Goal: Task Accomplishment & Management: Manage account settings

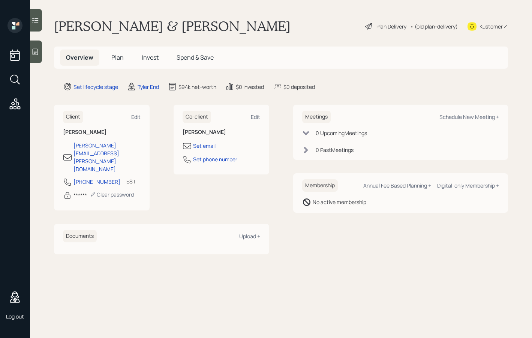
click at [112, 60] on span "Plan" at bounding box center [117, 57] width 12 height 8
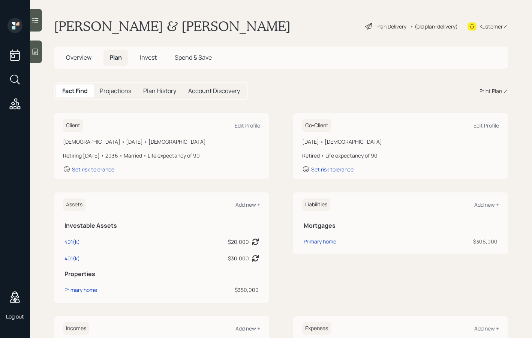
click at [121, 96] on div "Projections" at bounding box center [115, 90] width 43 height 13
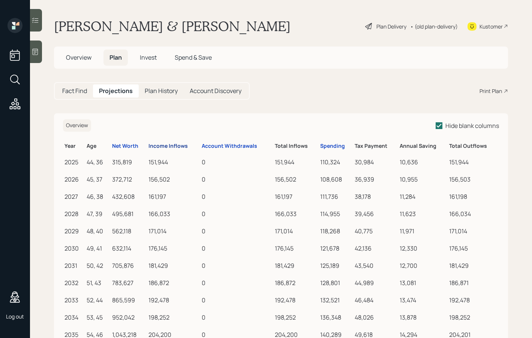
click at [165, 144] on div "Income Inflows" at bounding box center [167, 146] width 39 height 6
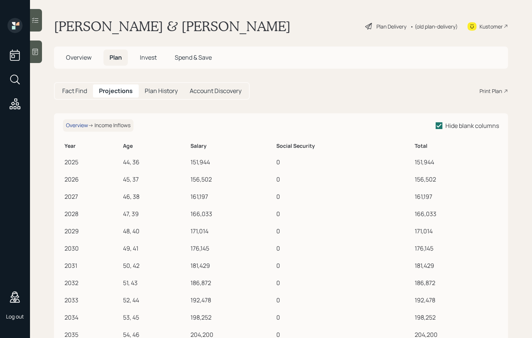
click at [85, 127] on div "Overview" at bounding box center [77, 125] width 22 height 6
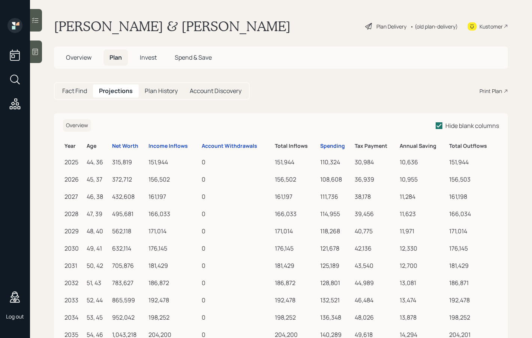
click at [84, 52] on h5 "Overview" at bounding box center [78, 57] width 37 height 16
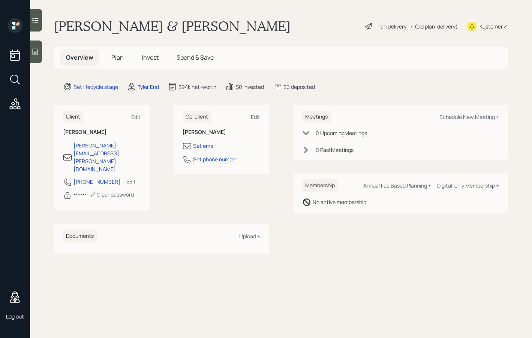
click at [85, 59] on span "Overview" at bounding box center [79, 57] width 27 height 8
click at [115, 57] on span "Plan" at bounding box center [117, 57] width 12 height 8
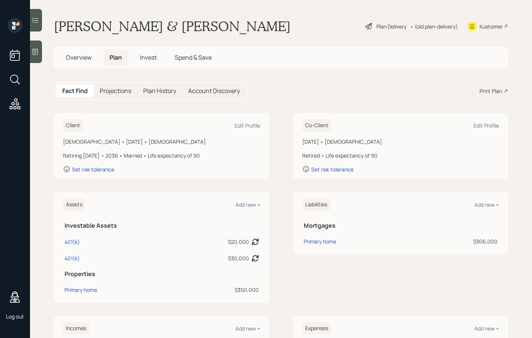
click at [155, 55] on span "Invest" at bounding box center [148, 57] width 17 height 8
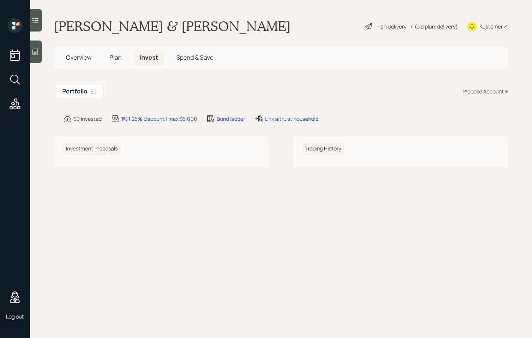
click at [186, 55] on span "Spend & Save" at bounding box center [194, 57] width 37 height 8
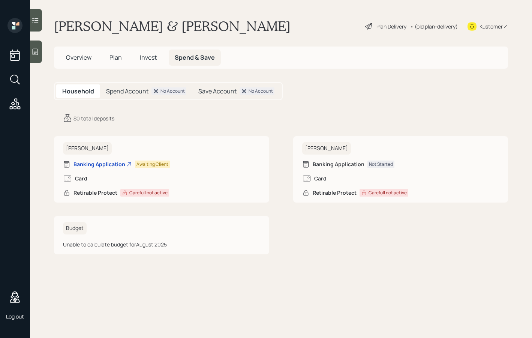
click at [439, 27] on div "• (old plan-delivery)" at bounding box center [434, 26] width 48 height 8
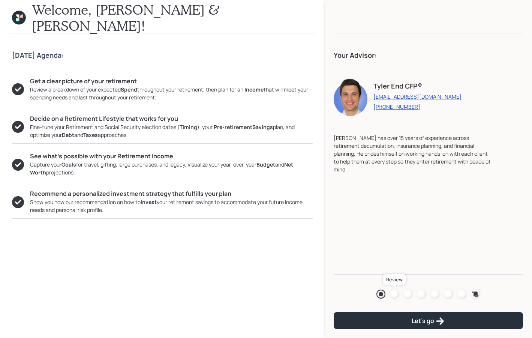
click at [394, 292] on div at bounding box center [394, 293] width 9 height 9
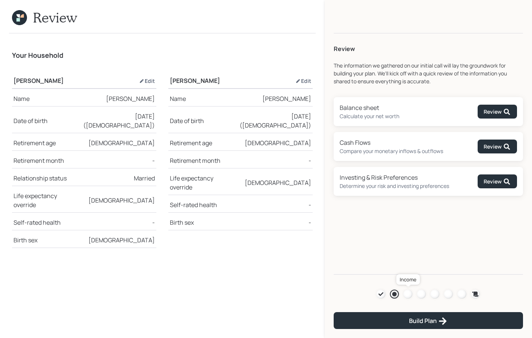
click at [407, 294] on div at bounding box center [407, 293] width 9 height 9
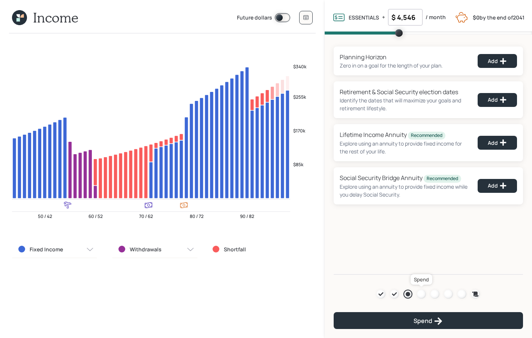
click at [422, 295] on div at bounding box center [421, 293] width 9 height 9
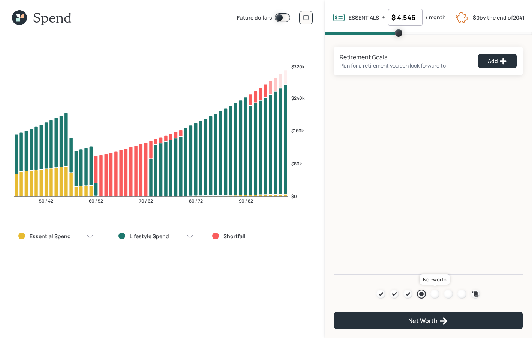
click at [436, 295] on div at bounding box center [434, 293] width 9 height 9
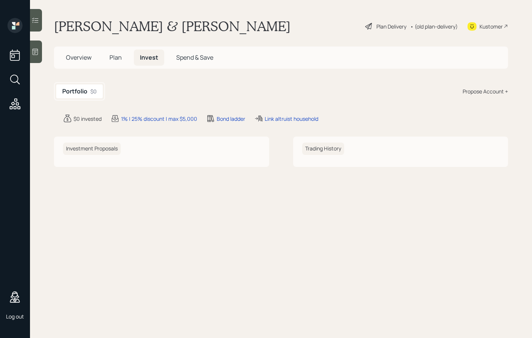
click at [34, 13] on div at bounding box center [36, 20] width 12 height 22
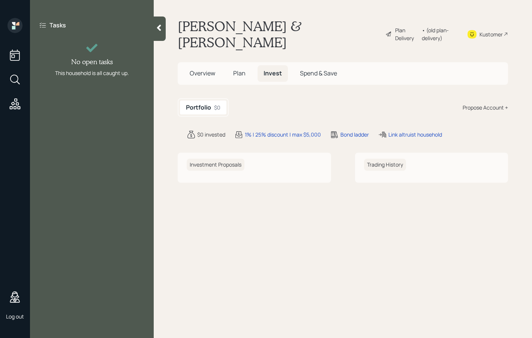
click at [165, 29] on div at bounding box center [160, 28] width 12 height 24
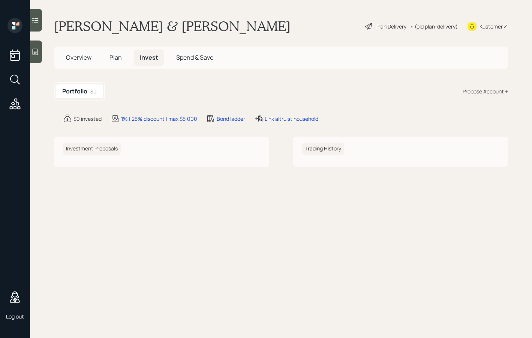
click at [36, 54] on icon at bounding box center [34, 51] width 7 height 7
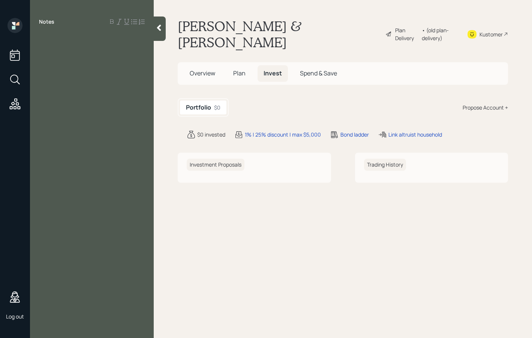
click at [161, 28] on icon at bounding box center [158, 27] width 7 height 7
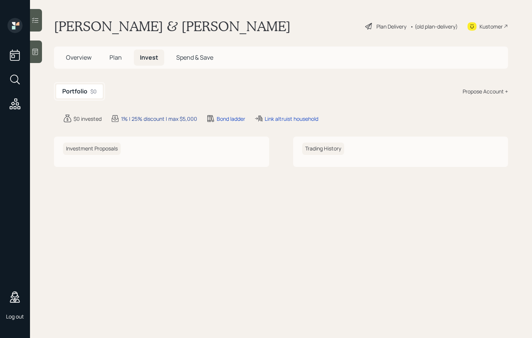
click at [145, 116] on div "1% | 25% discount | max $5,000" at bounding box center [159, 119] width 76 height 8
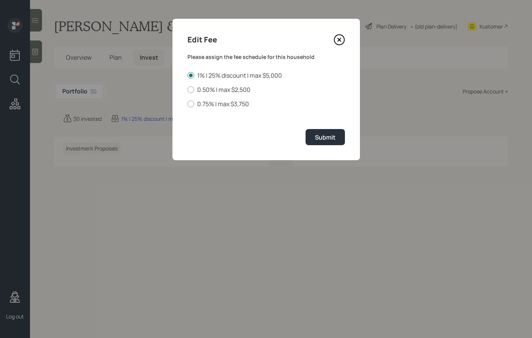
click at [339, 35] on icon at bounding box center [339, 40] width 10 height 10
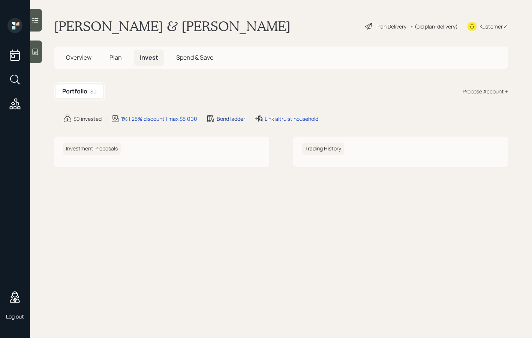
click at [231, 118] on div "Bond ladder" at bounding box center [231, 119] width 28 height 8
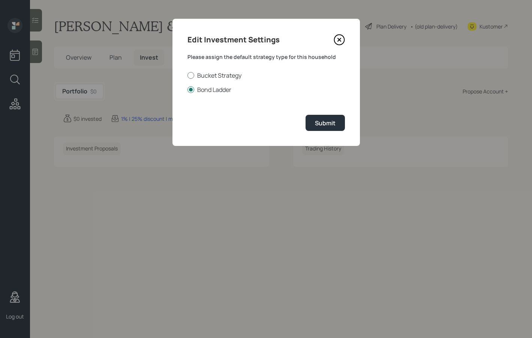
click at [204, 75] on label "Bucket Strategy" at bounding box center [265, 75] width 157 height 8
click at [187, 75] on input "Bucket Strategy" at bounding box center [187, 75] width 0 height 0
radio input "true"
click at [333, 39] on div "Edit Investment Settings" at bounding box center [265, 40] width 157 height 12
click at [337, 40] on icon at bounding box center [339, 39] width 11 height 11
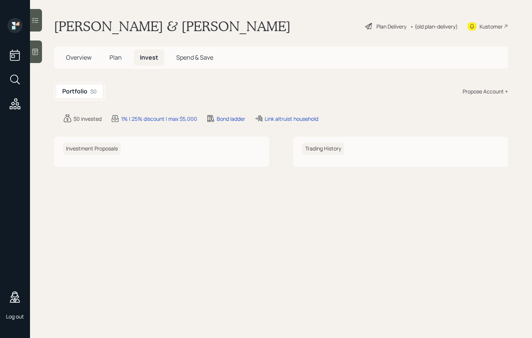
click at [72, 57] on span "Overview" at bounding box center [78, 57] width 25 height 8
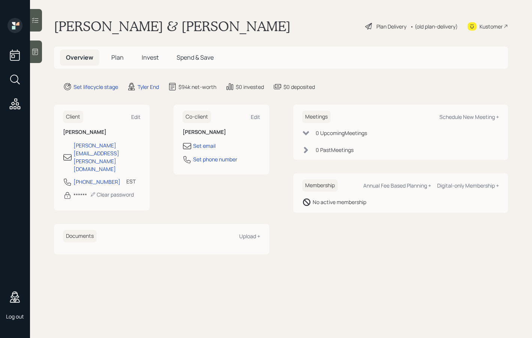
click at [19, 24] on icon at bounding box center [14, 25] width 15 height 15
click at [20, 25] on icon at bounding box center [14, 25] width 15 height 15
click at [16, 26] on icon at bounding box center [14, 25] width 15 height 15
click at [19, 106] on icon at bounding box center [15, 103] width 11 height 11
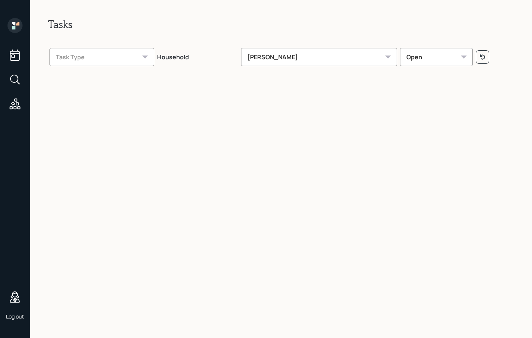
click at [15, 28] on icon at bounding box center [13, 27] width 3 height 3
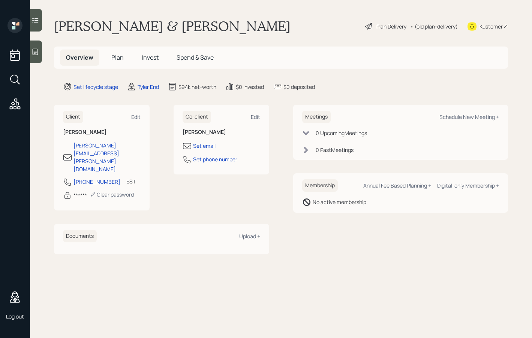
click at [187, 86] on div "$94k net-worth" at bounding box center [197, 87] width 38 height 8
click at [113, 59] on span "Plan" at bounding box center [117, 57] width 12 height 8
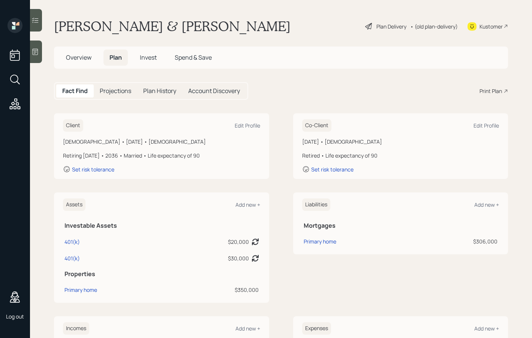
click at [193, 89] on h5 "Account Discovery" at bounding box center [214, 90] width 52 height 7
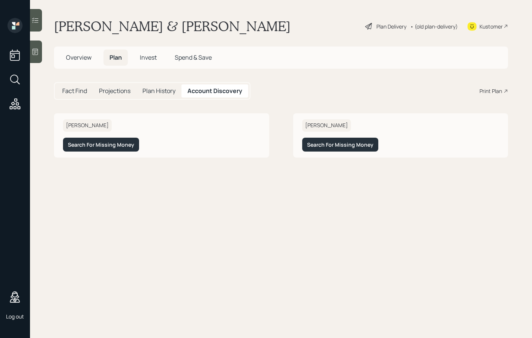
click at [170, 90] on h5 "Plan History" at bounding box center [158, 90] width 33 height 7
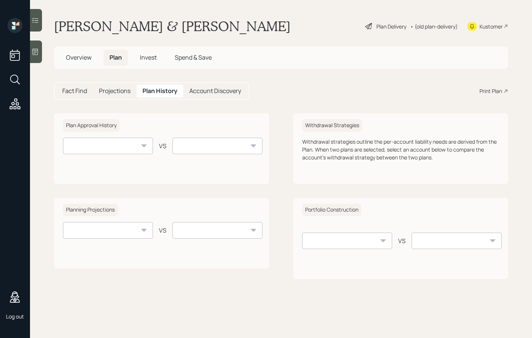
click at [112, 93] on h5 "Projections" at bounding box center [114, 90] width 31 height 7
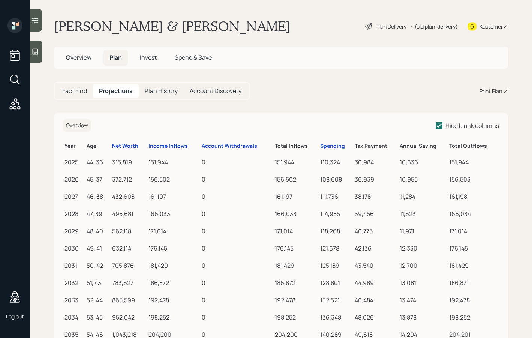
click at [81, 91] on h5 "Fact Find" at bounding box center [74, 90] width 25 height 7
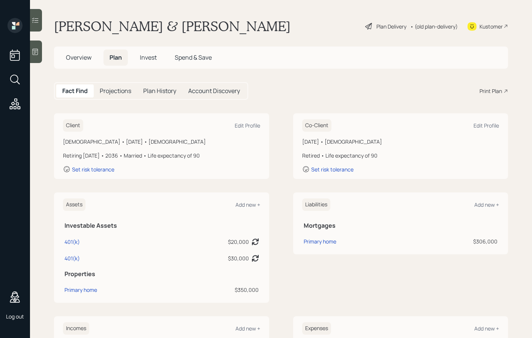
click at [246, 129] on div "Client Edit Profile" at bounding box center [161, 125] width 197 height 12
click at [247, 126] on div "Edit Profile" at bounding box center [247, 125] width 25 height 7
select select "7"
select select "[DEMOGRAPHIC_DATA]"
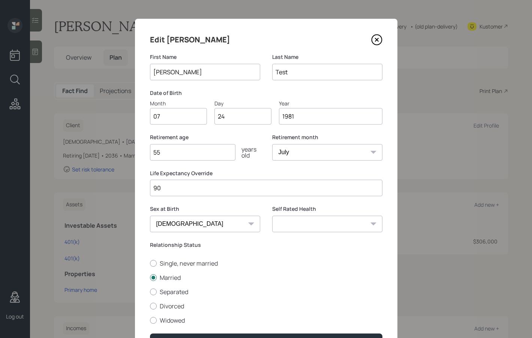
click at [375, 39] on icon at bounding box center [376, 39] width 3 height 3
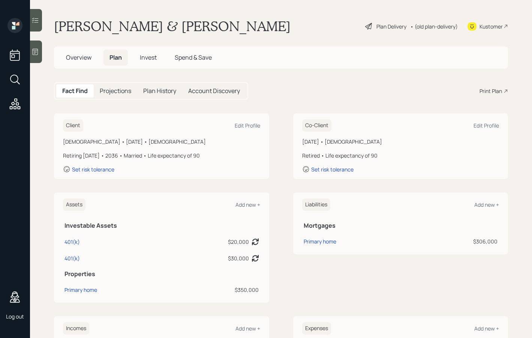
click at [85, 59] on span "Overview" at bounding box center [78, 57] width 25 height 8
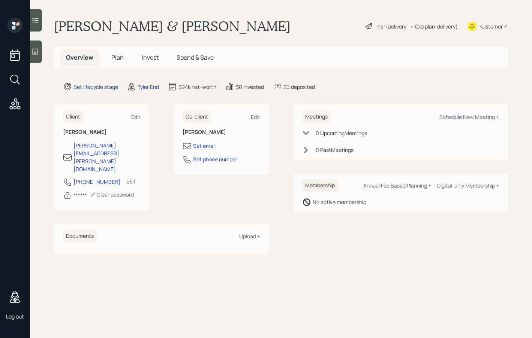
click at [97, 87] on div "Set lifecycle stage" at bounding box center [95, 87] width 45 height 8
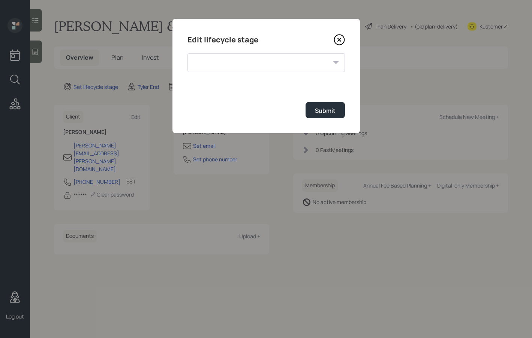
click at [276, 49] on div "Edit lifecycle stage Submit" at bounding box center [265, 76] width 187 height 114
click at [279, 62] on div at bounding box center [265, 62] width 157 height 19
click at [337, 40] on icon at bounding box center [339, 39] width 11 height 11
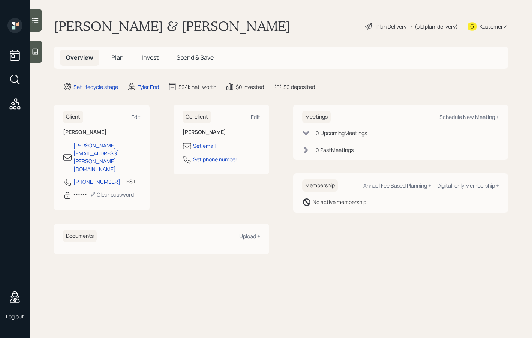
click at [151, 25] on h1 "[PERSON_NAME] & [PERSON_NAME]" at bounding box center [172, 26] width 237 height 16
click at [18, 79] on icon at bounding box center [14, 79] width 8 height 8
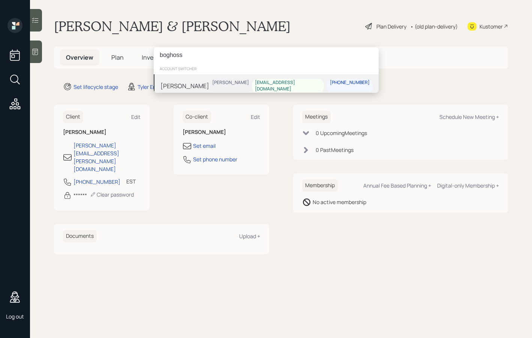
type input "boghoss"
click at [249, 81] on div "[PERSON_NAME]" at bounding box center [230, 82] width 37 height 6
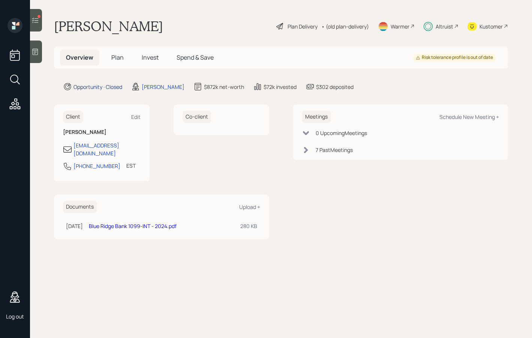
click at [95, 87] on div "Opportunity · Closed" at bounding box center [97, 87] width 49 height 8
